Goal: Navigation & Orientation: Find specific page/section

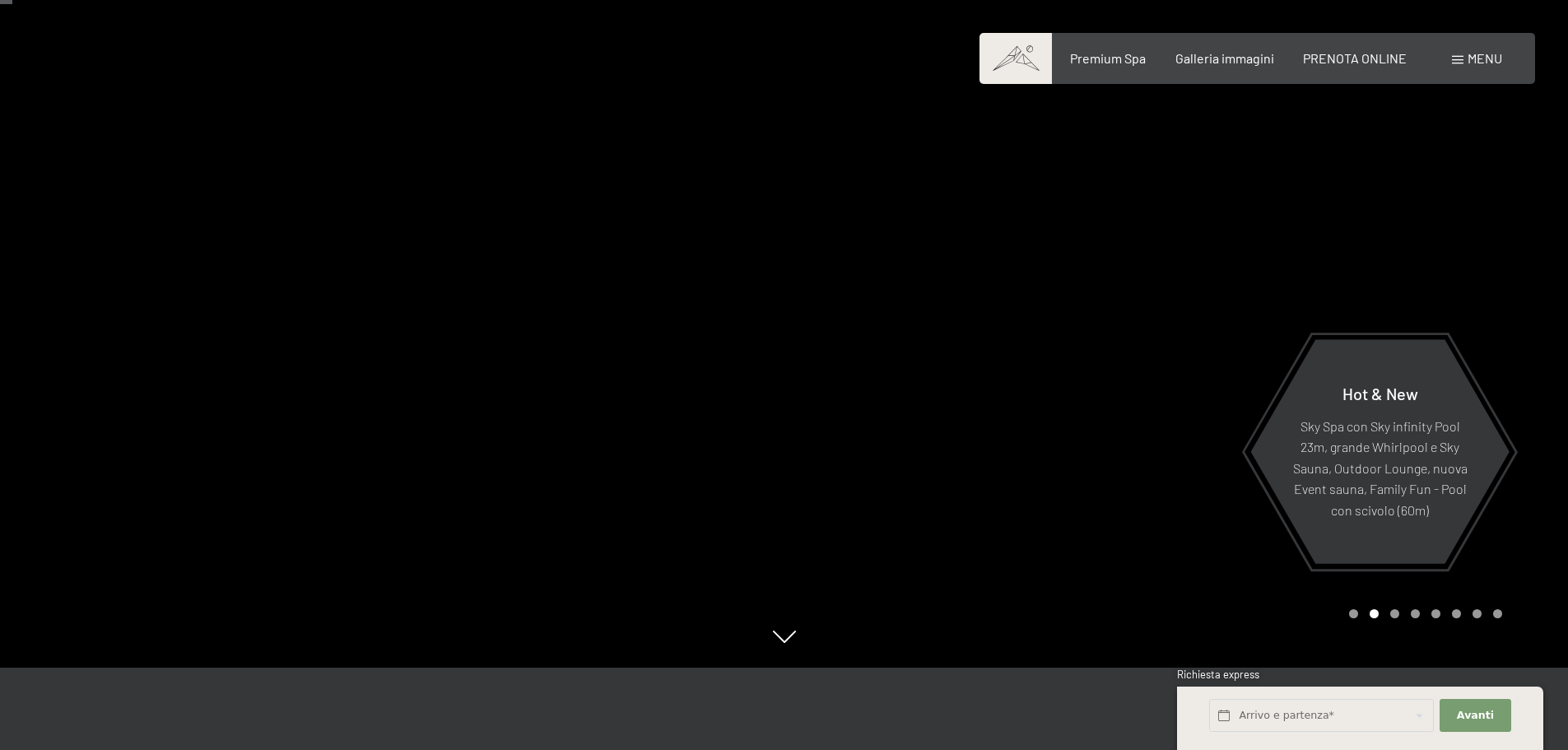
click at [1351, 612] on div "Carousel Page 1" at bounding box center [1353, 614] width 9 height 9
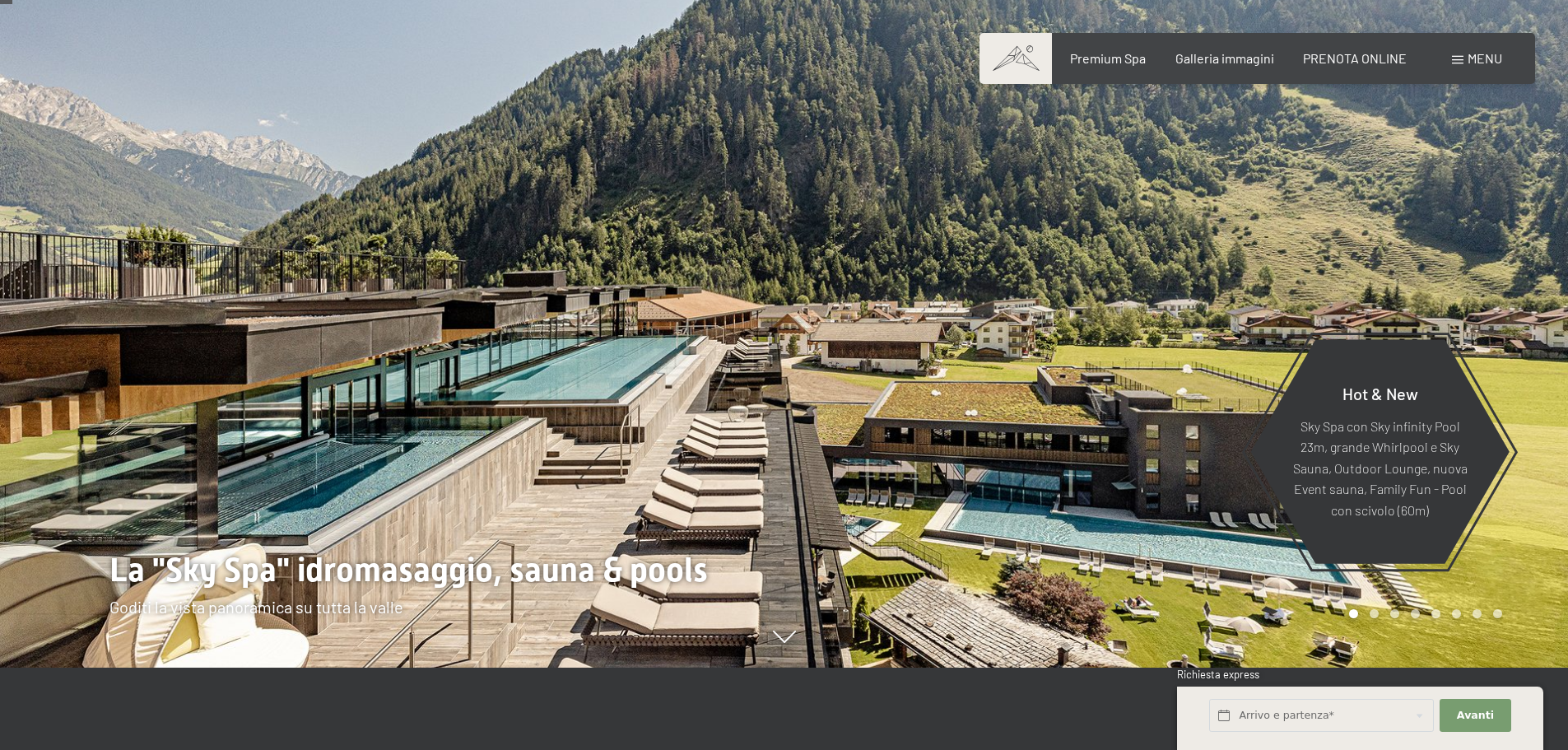
click at [424, 391] on div at bounding box center [392, 293] width 784 height 750
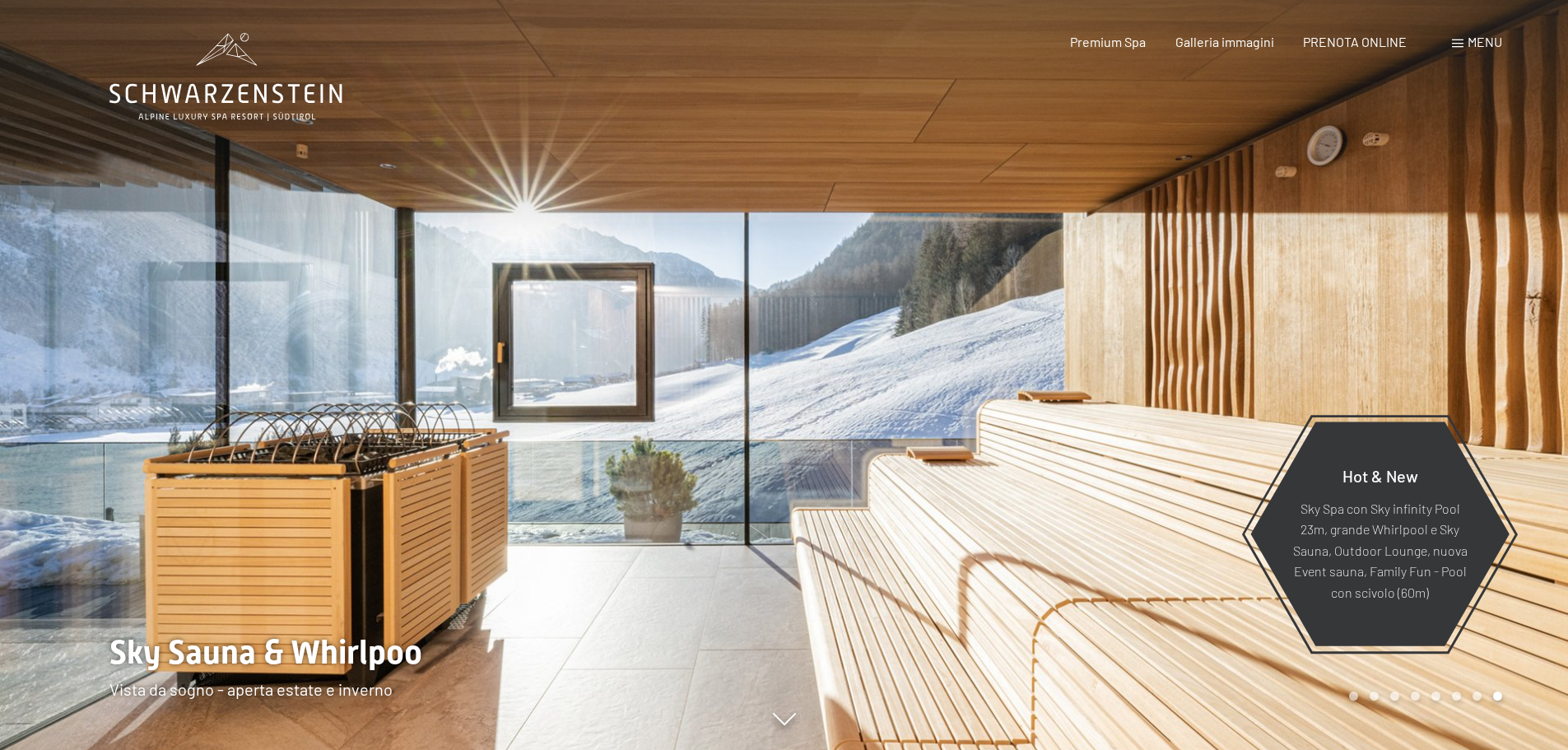
click at [1076, 302] on div at bounding box center [1177, 375] width 784 height 750
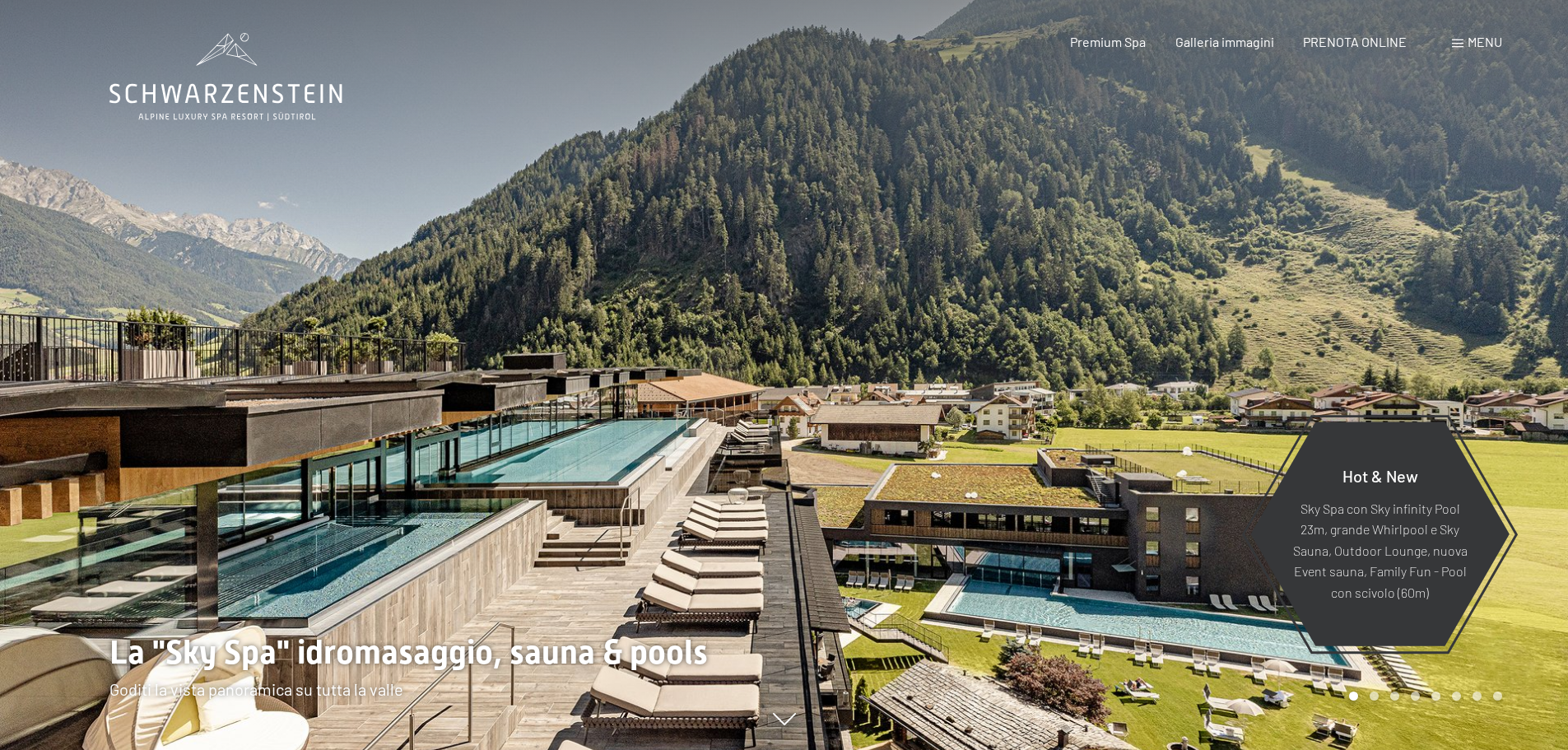
click at [1076, 302] on div at bounding box center [1177, 375] width 784 height 750
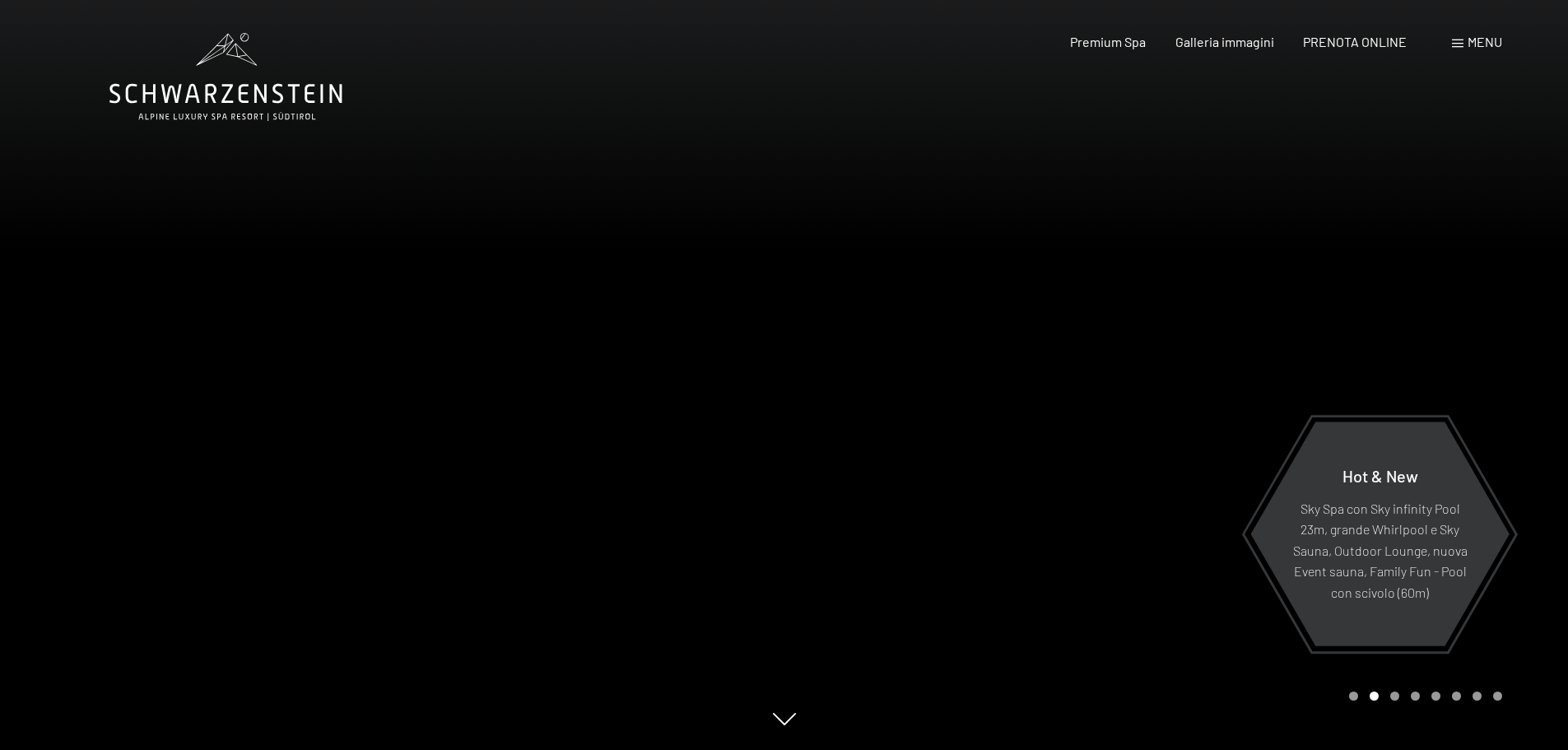
click at [1036, 416] on div at bounding box center [1177, 375] width 784 height 750
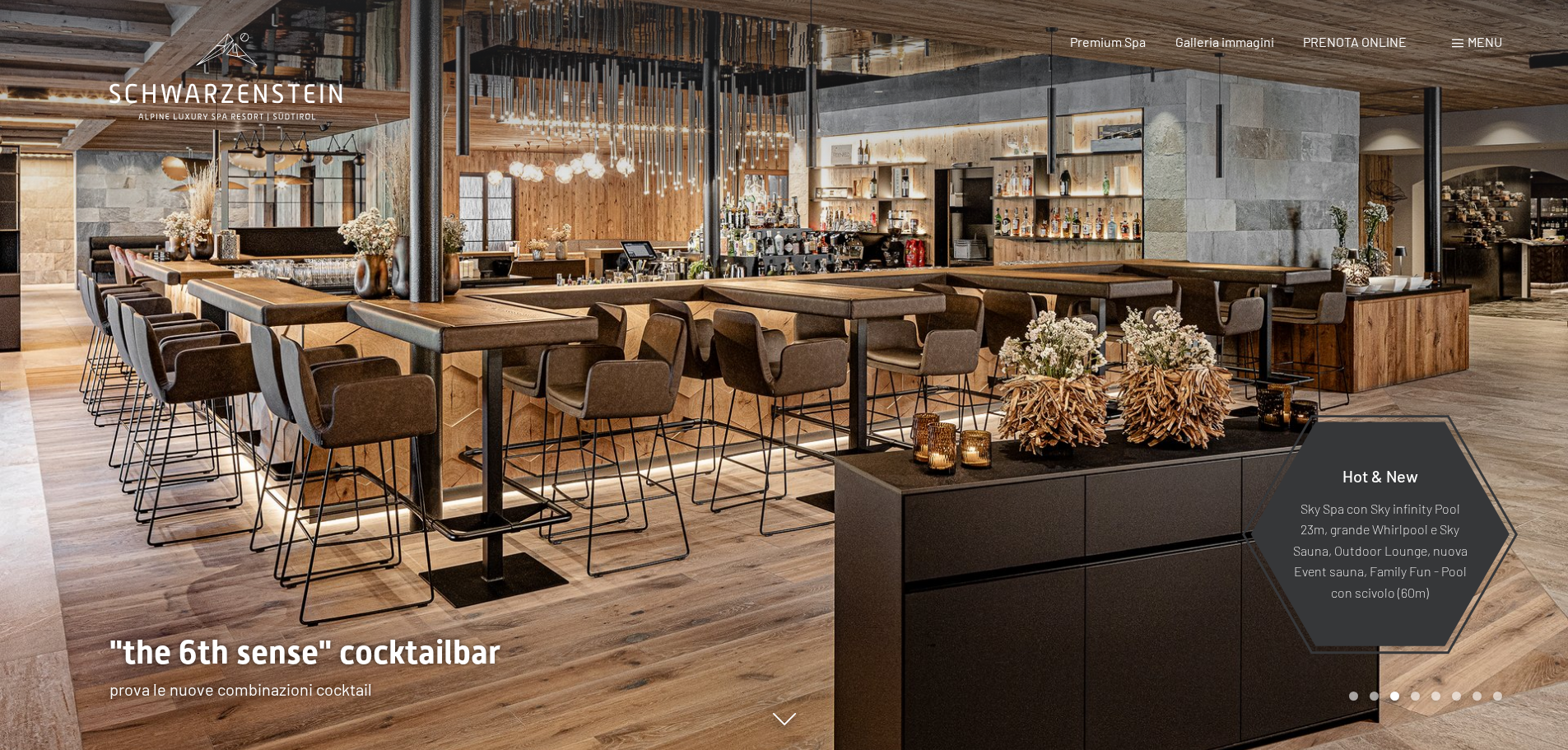
click at [928, 319] on div at bounding box center [1177, 375] width 784 height 750
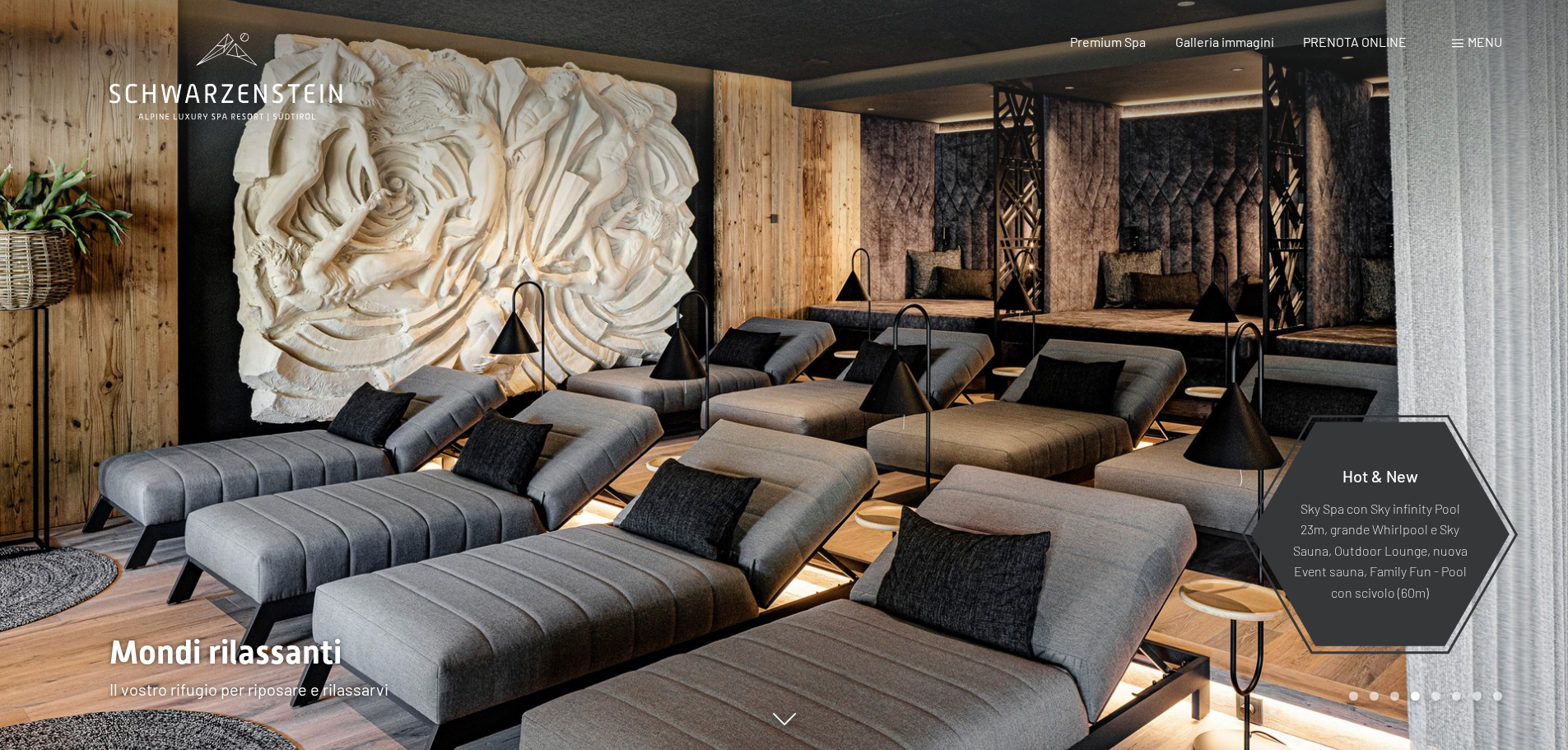
click at [1064, 407] on div at bounding box center [1177, 375] width 784 height 750
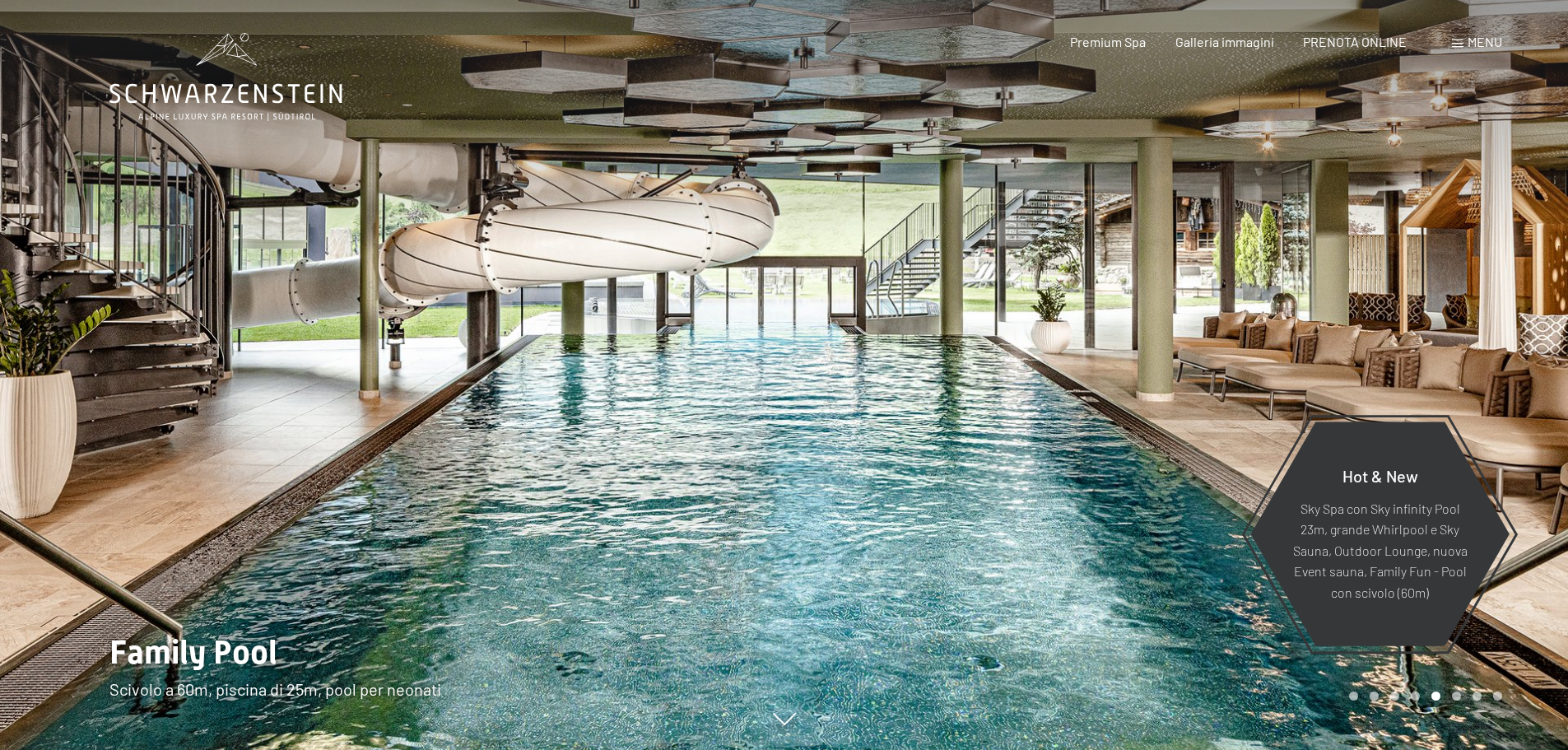
drag, startPoint x: 812, startPoint y: 304, endPoint x: 975, endPoint y: 616, distance: 352.0
click at [968, 613] on div at bounding box center [1177, 375] width 784 height 750
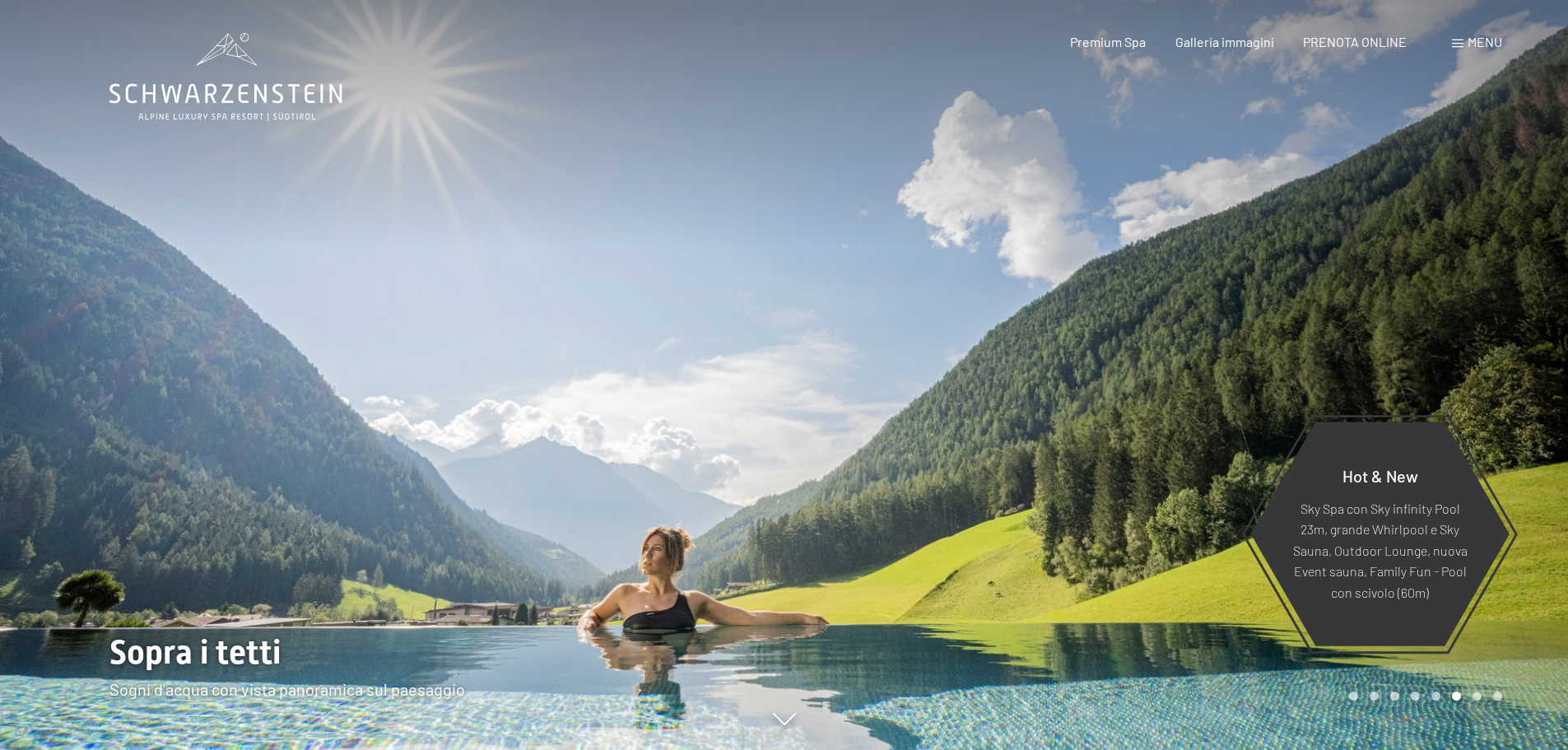
click at [1025, 446] on div at bounding box center [1177, 375] width 784 height 750
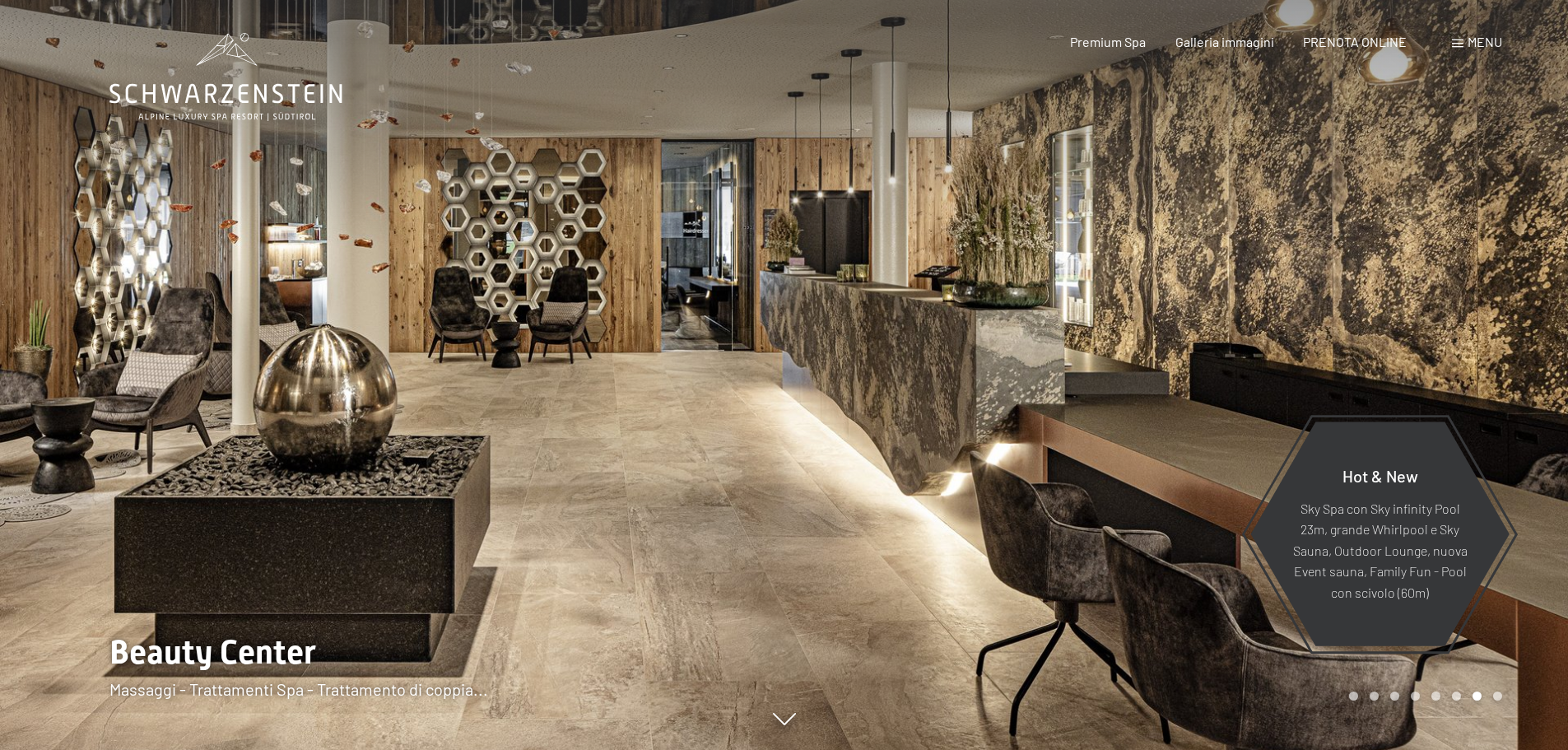
click at [1025, 446] on div at bounding box center [1177, 375] width 784 height 750
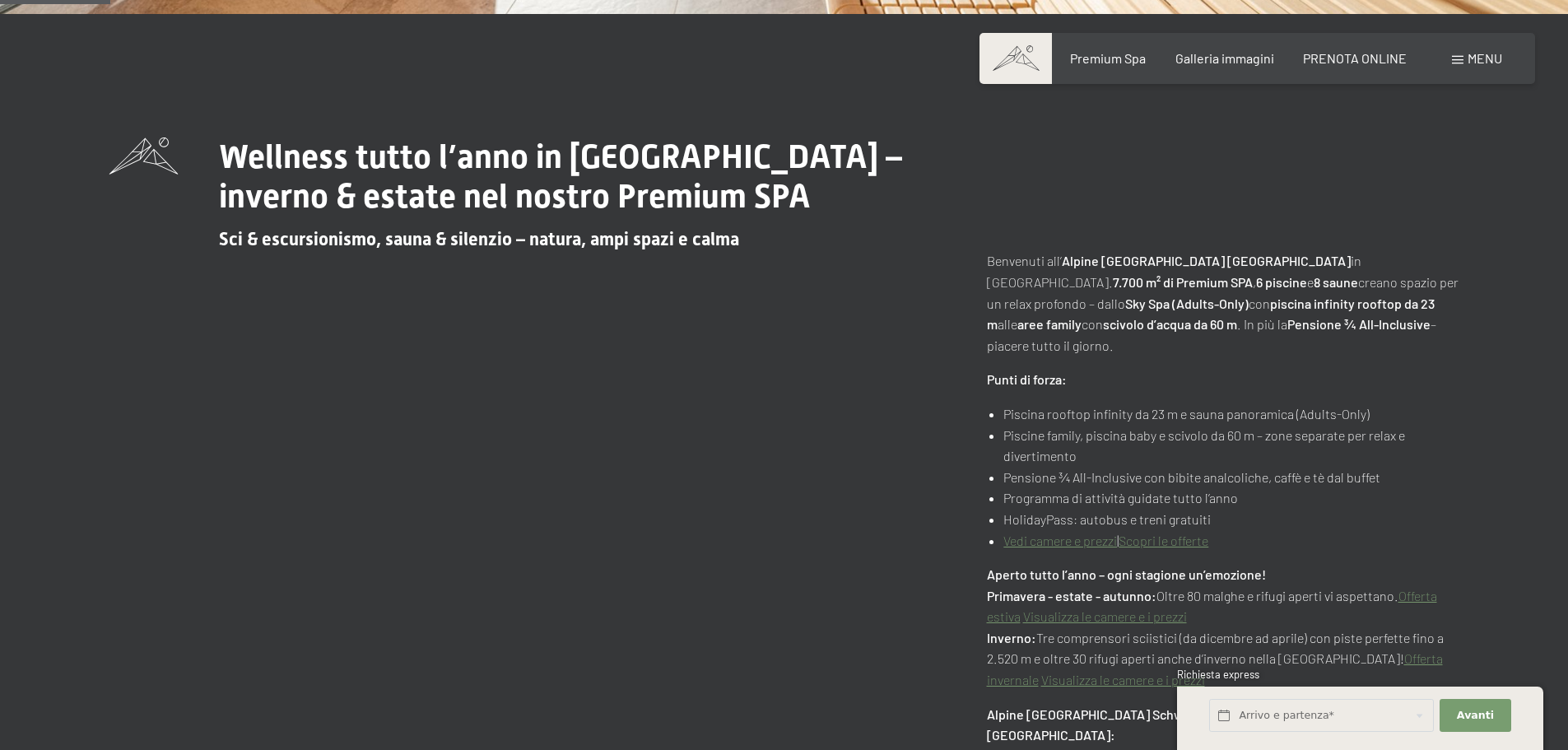
scroll to position [741, 0]
